Goal: Task Accomplishment & Management: Manage account settings

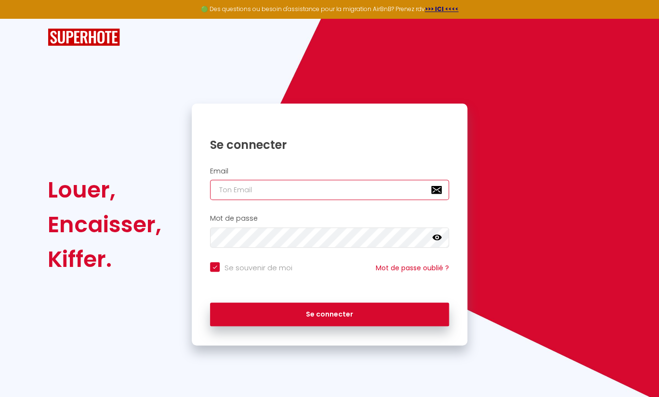
click at [241, 189] on input "email" at bounding box center [329, 190] width 239 height 20
type input "j"
checkbox input "true"
type input "je"
checkbox input "true"
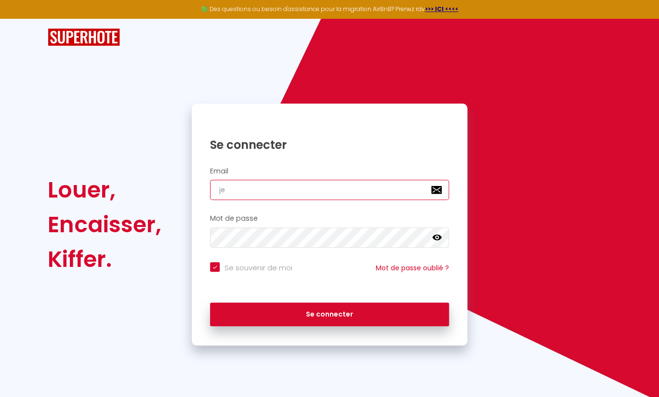
type input "jea"
checkbox input "true"
type input "[PERSON_NAME]"
checkbox input "true"
type input "[PERSON_NAME]"
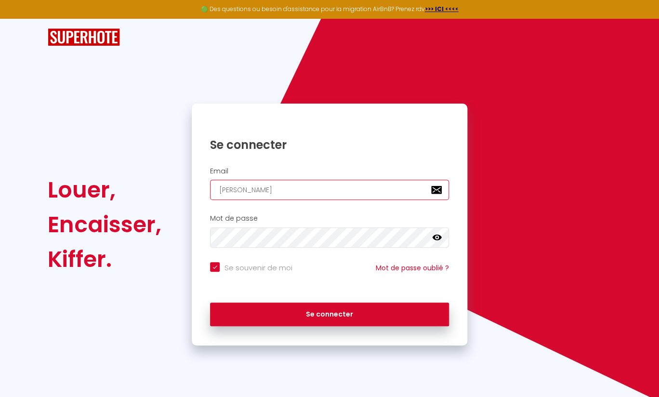
checkbox input "true"
type input "[PERSON_NAME]"
checkbox input "true"
type input "[PERSON_NAME]"
checkbox input "true"
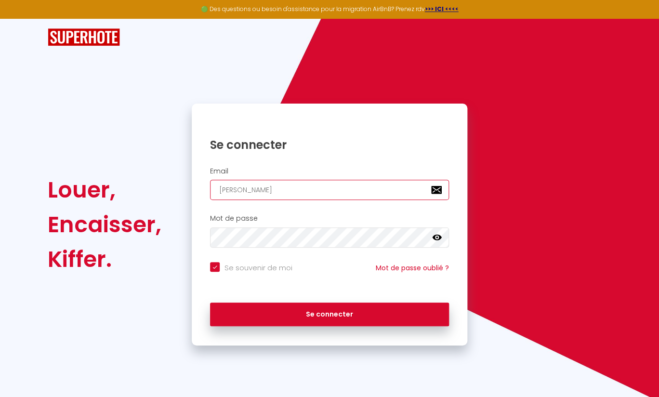
type input "jeannoal"
checkbox input "true"
type input "jeannoall"
checkbox input "true"
type input "jeannoalla"
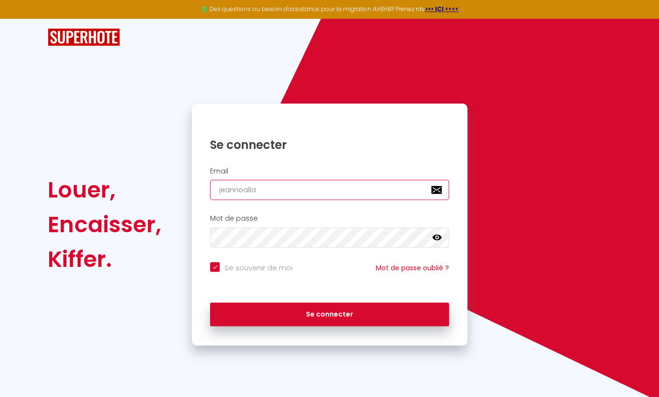
checkbox input "true"
type input "jeannoallar"
checkbox input "true"
type input "jeannoallard"
checkbox input "true"
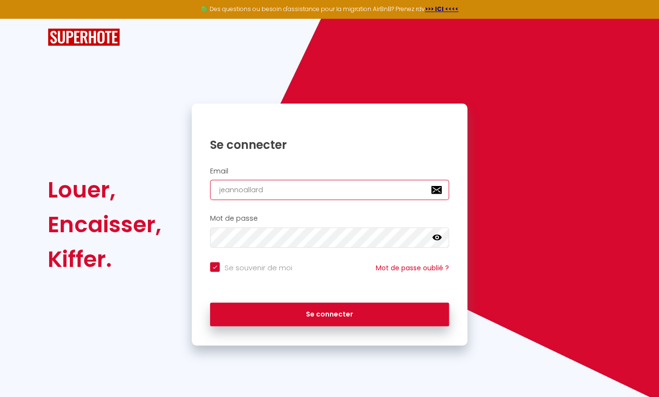
type input "jeannoallard@"
checkbox input "true"
type input "jeannoallard@y"
checkbox input "true"
type input "jeannoallard@ya"
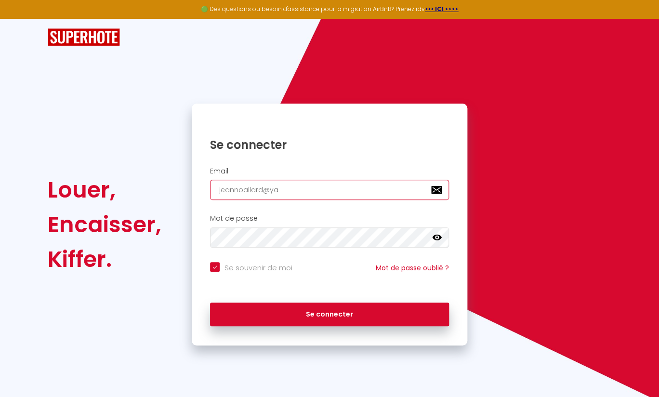
checkbox input "true"
type input "jeannoallard@yah"
checkbox input "true"
type input "jeannoallard@yaho"
checkbox input "true"
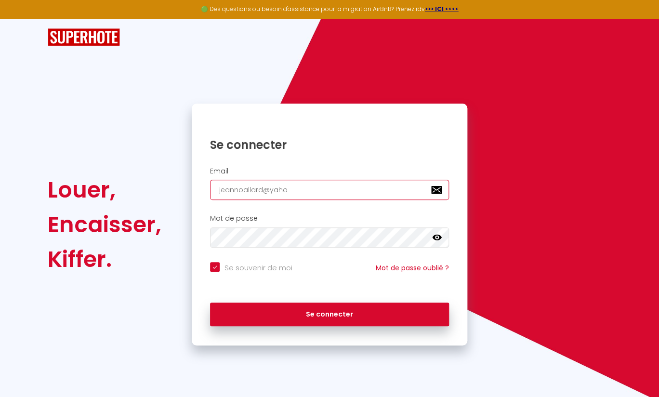
type input "[EMAIL_ADDRESS]"
checkbox input "true"
type input "[EMAIL_ADDRESS]."
checkbox input "true"
type input "jeannoallard@yahoo.f"
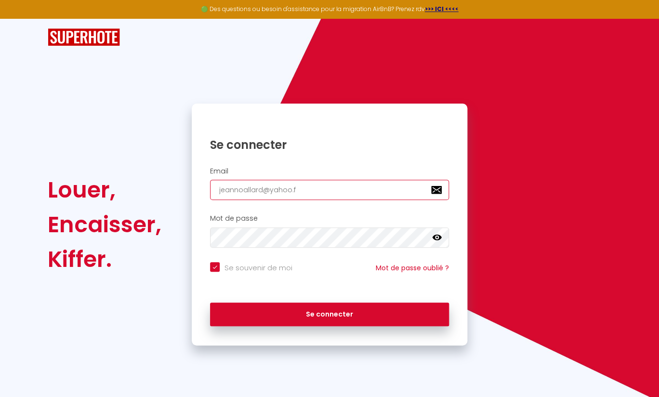
checkbox input "true"
type input "[EMAIL_ADDRESS][DOMAIN_NAME]"
checkbox input "true"
type input "[EMAIL_ADDRESS][DOMAIN_NAME]"
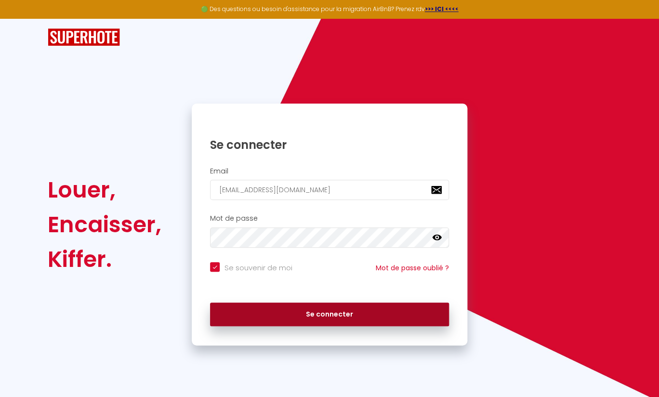
click at [297, 312] on button "Se connecter" at bounding box center [329, 314] width 239 height 24
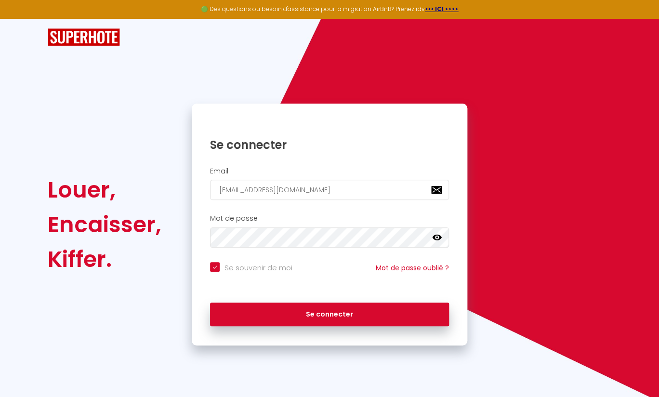
click at [437, 239] on icon at bounding box center [437, 238] width 10 height 10
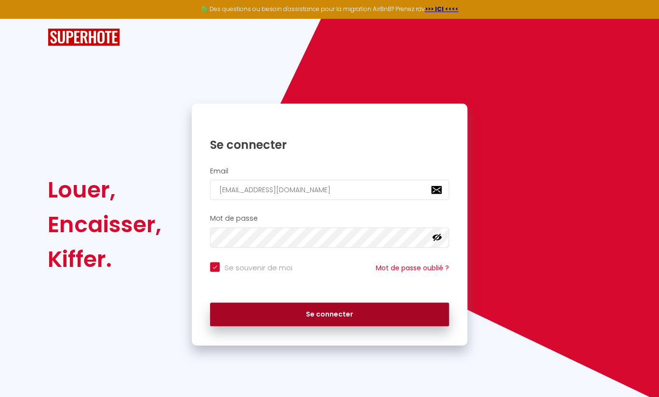
click at [277, 315] on button "Se connecter" at bounding box center [329, 314] width 239 height 24
checkbox input "true"
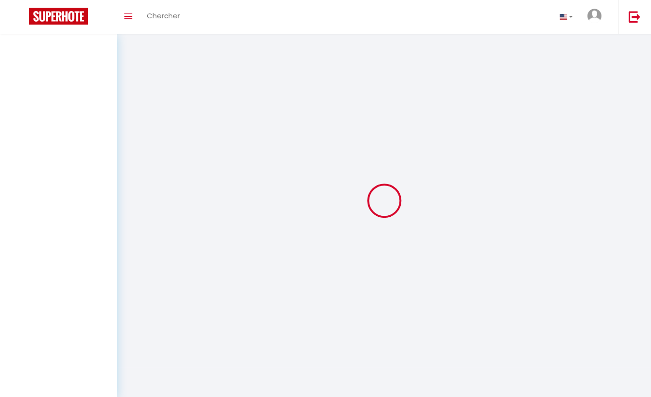
select select
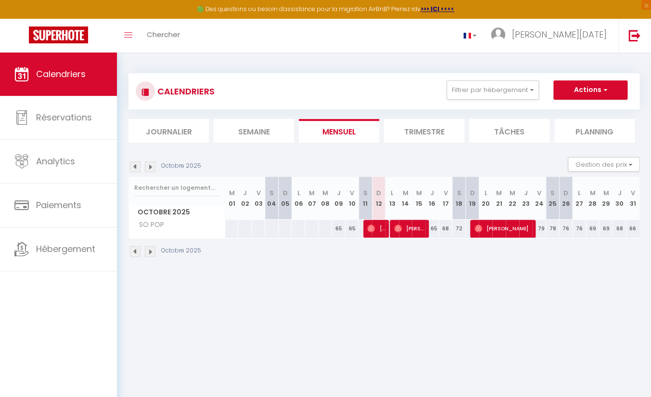
select select
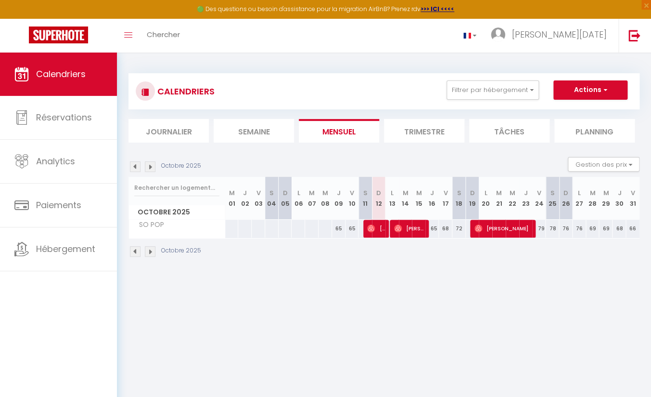
select select
click at [376, 229] on span "[PERSON_NAME]" at bounding box center [376, 228] width 18 height 18
select select "OK"
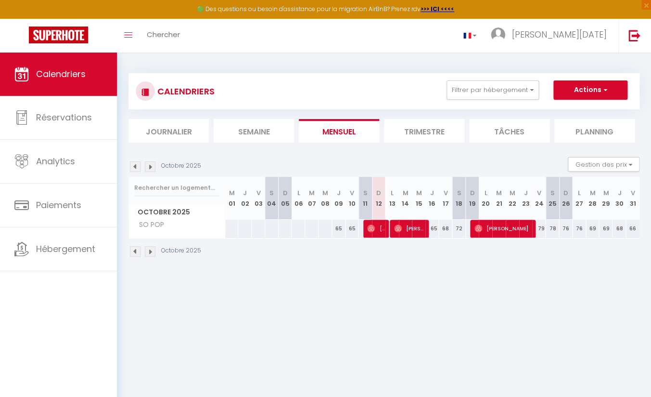
select select "0"
select select "1"
select select
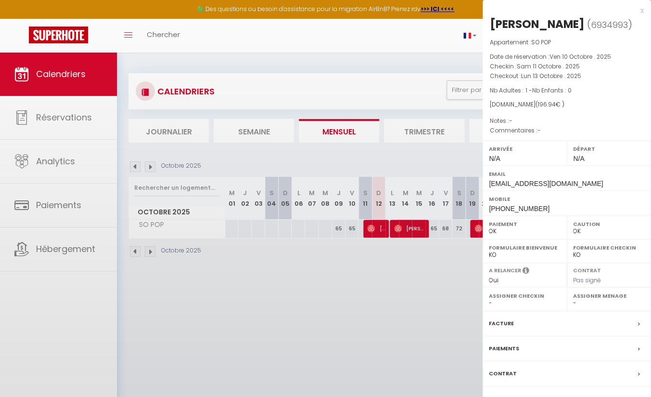
select select "23671"
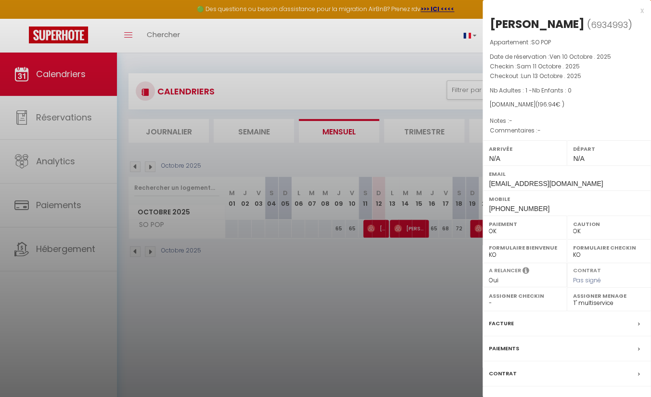
click at [404, 226] on div at bounding box center [325, 198] width 651 height 397
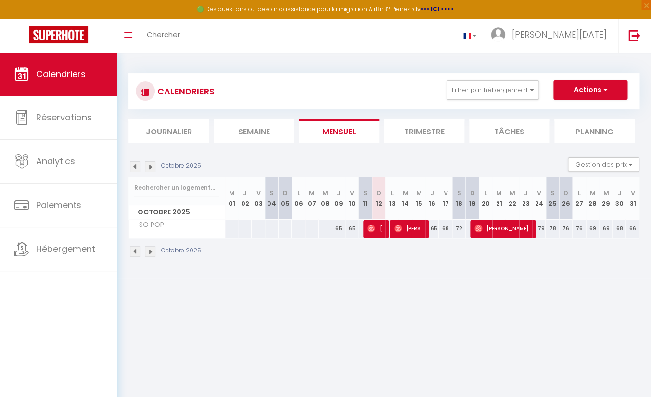
click at [409, 227] on span "[PERSON_NAME]" at bounding box center [409, 228] width 31 height 18
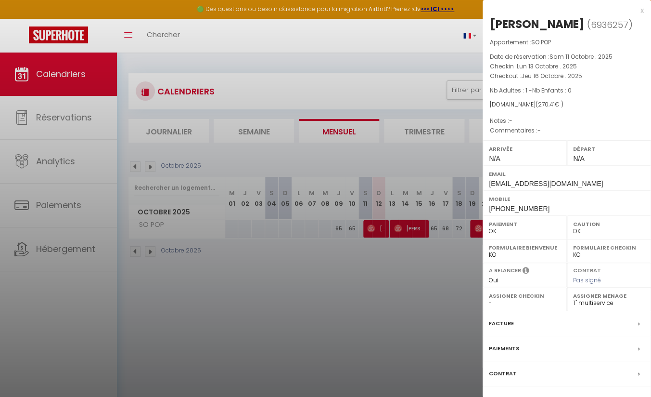
click at [414, 271] on div at bounding box center [325, 198] width 651 height 397
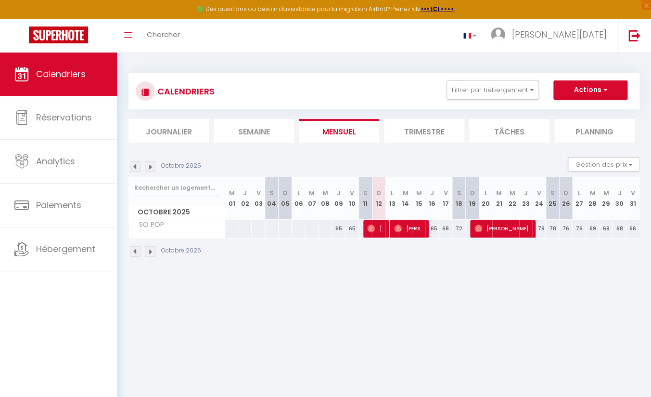
click at [499, 228] on span "[PERSON_NAME]" at bounding box center [504, 228] width 58 height 18
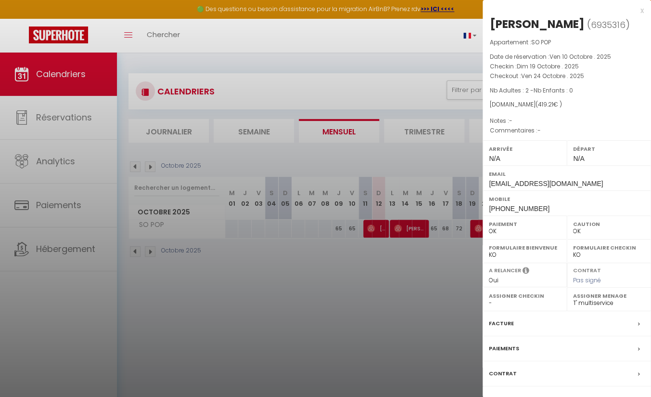
click at [417, 312] on div at bounding box center [325, 198] width 651 height 397
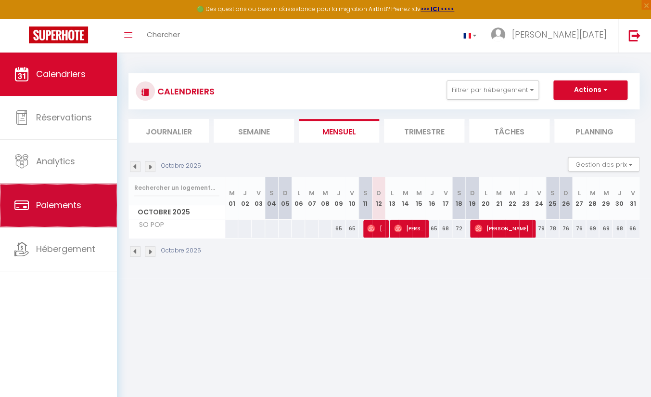
click at [54, 204] on span "Paiements" at bounding box center [58, 205] width 45 height 12
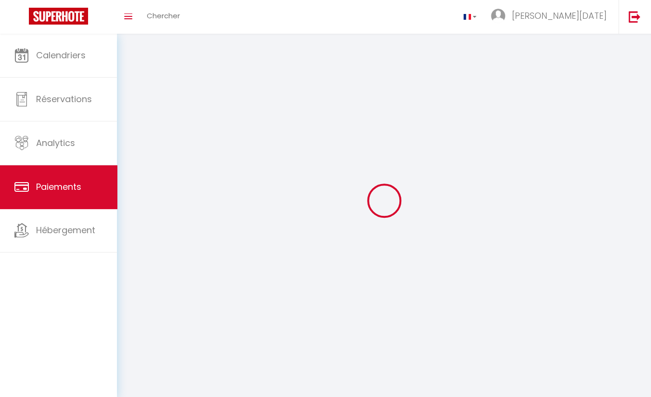
select select "2"
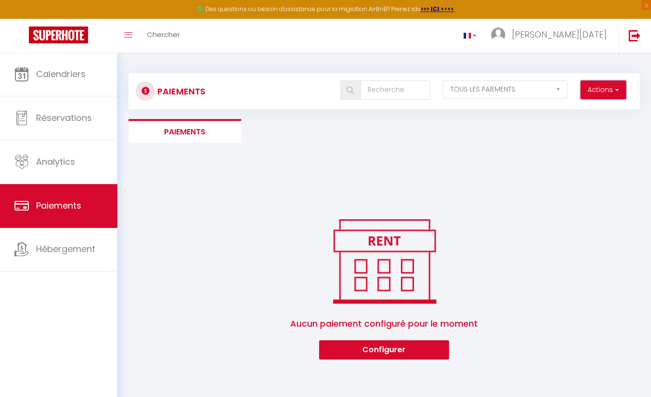
click at [613, 90] on button "Actions" at bounding box center [604, 89] width 46 height 19
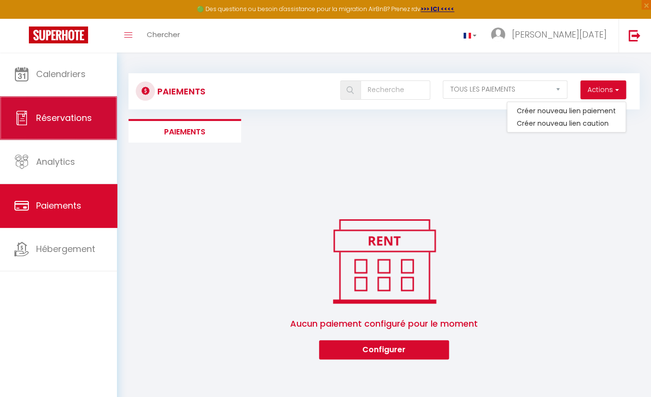
click at [55, 114] on span "Réservations" at bounding box center [64, 118] width 56 height 12
select select "not_cancelled"
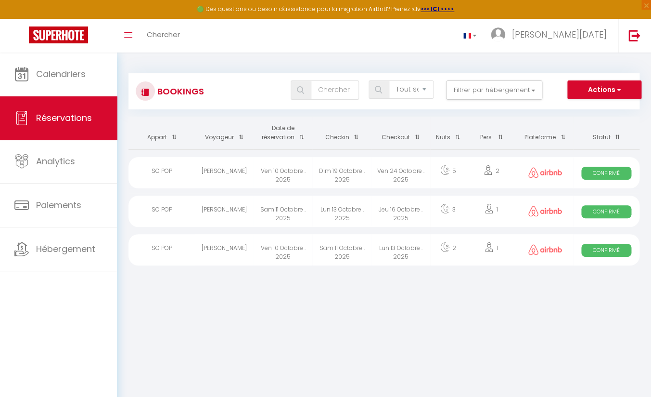
click at [209, 210] on div "[PERSON_NAME]" at bounding box center [224, 210] width 59 height 31
select select "OK"
select select "0"
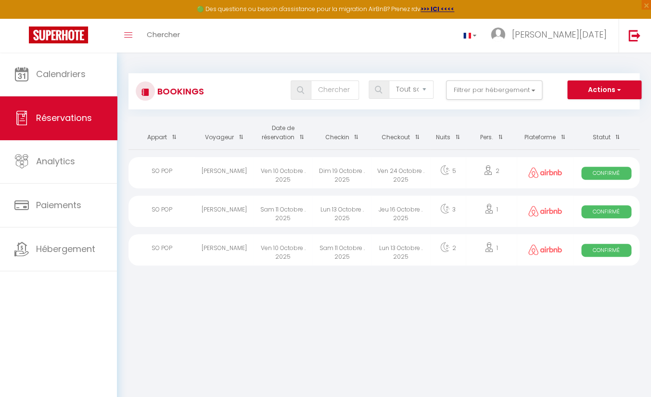
select select "1"
select select
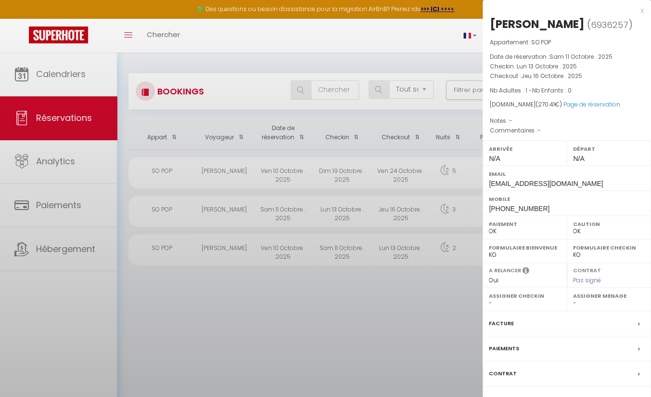
select select "23671"
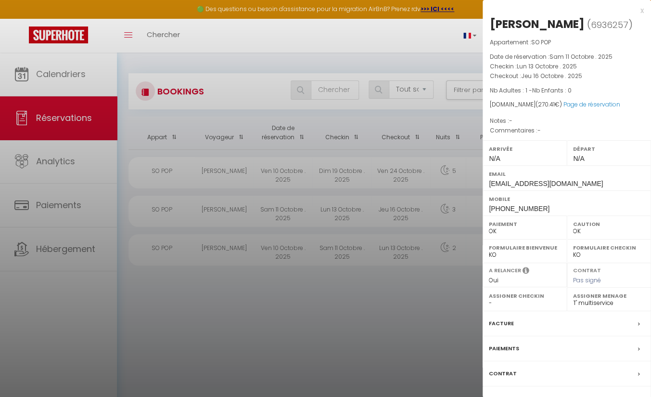
click at [557, 23] on div "[PERSON_NAME]" at bounding box center [537, 23] width 95 height 15
click at [578, 324] on div "Facture" at bounding box center [567, 323] width 168 height 25
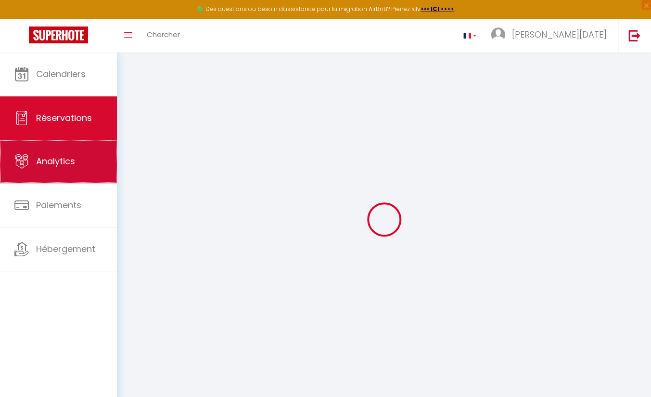
click at [74, 173] on link "Analytics" at bounding box center [58, 161] width 117 height 43
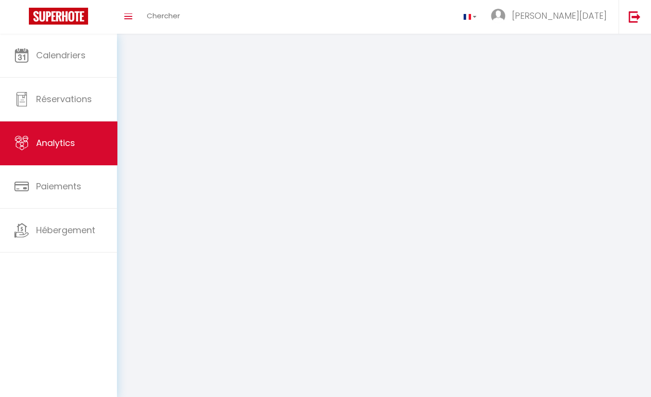
select select "2025"
select select "10"
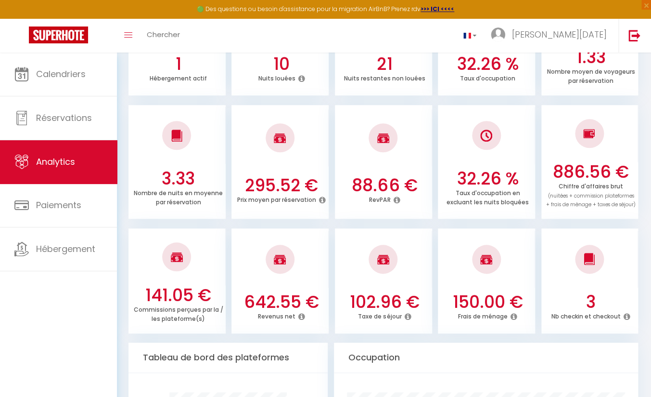
scroll to position [245, 0]
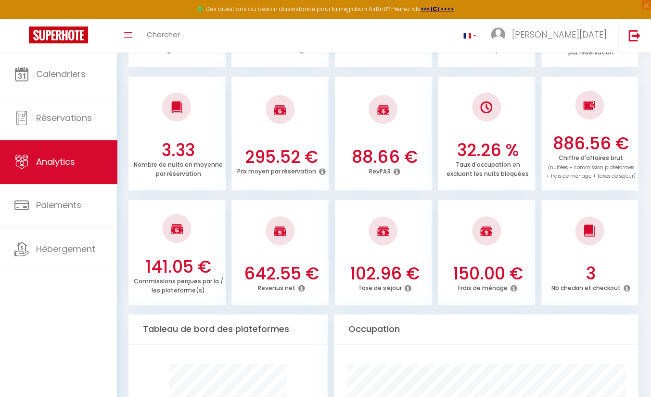
click at [301, 288] on icon at bounding box center [301, 288] width 7 height 8
click at [300, 288] on icon at bounding box center [301, 288] width 7 height 8
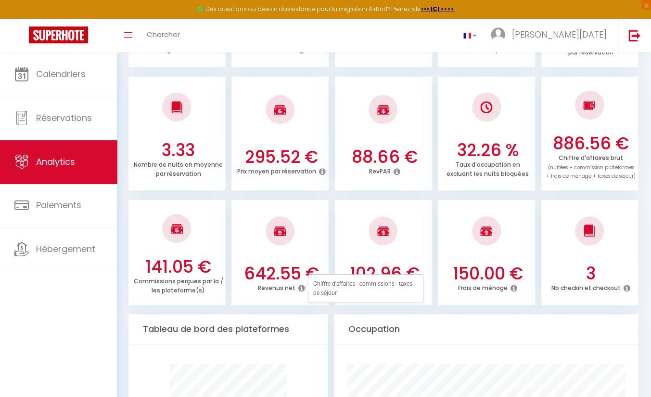
click at [300, 288] on icon at bounding box center [301, 288] width 7 height 8
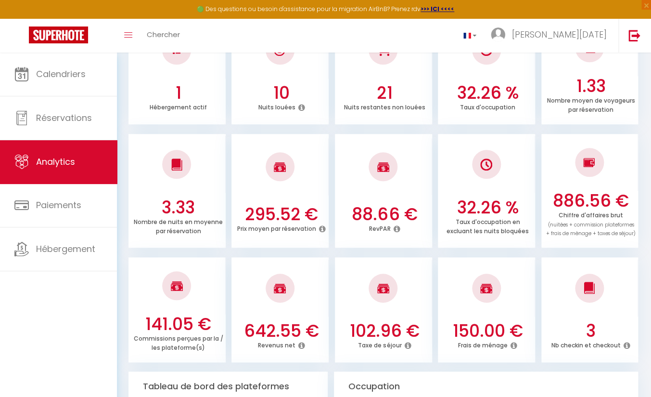
scroll to position [0, 0]
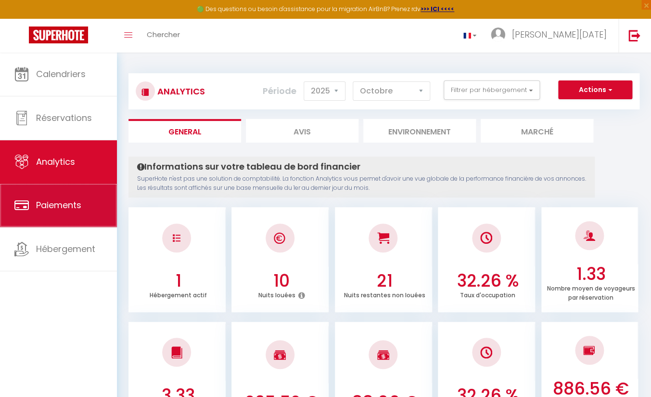
click at [67, 208] on span "Paiements" at bounding box center [58, 205] width 45 height 12
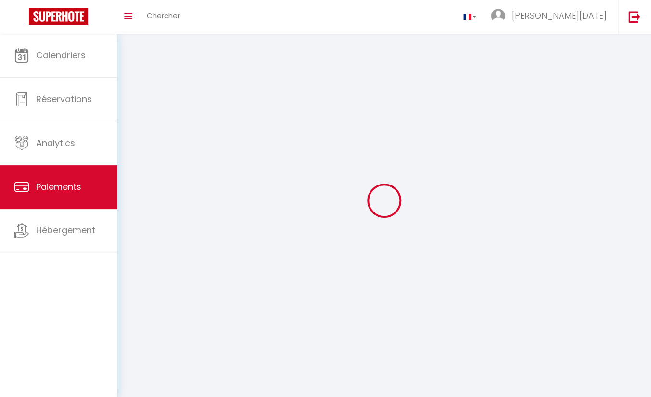
select select "2"
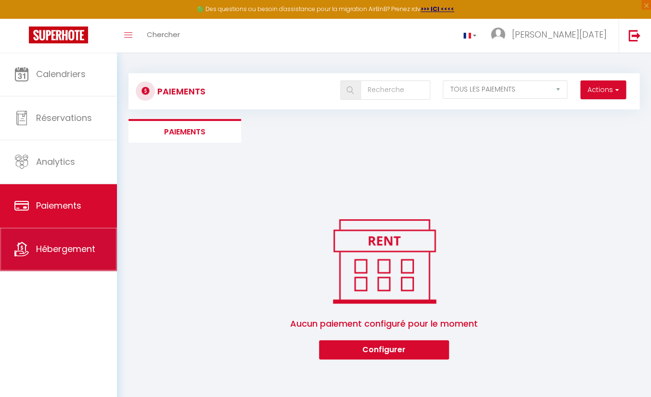
click at [66, 246] on span "Hébergement" at bounding box center [65, 249] width 59 height 12
